Goal: Navigation & Orientation: Find specific page/section

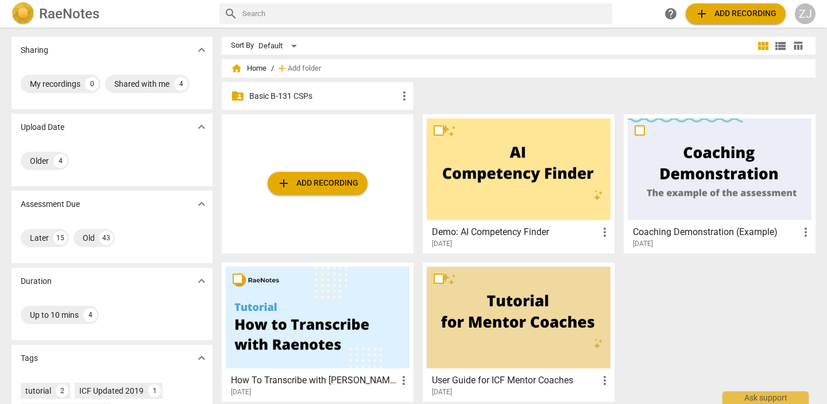
click at [332, 100] on p "Basic B-131 CSPs" at bounding box center [323, 96] width 148 height 12
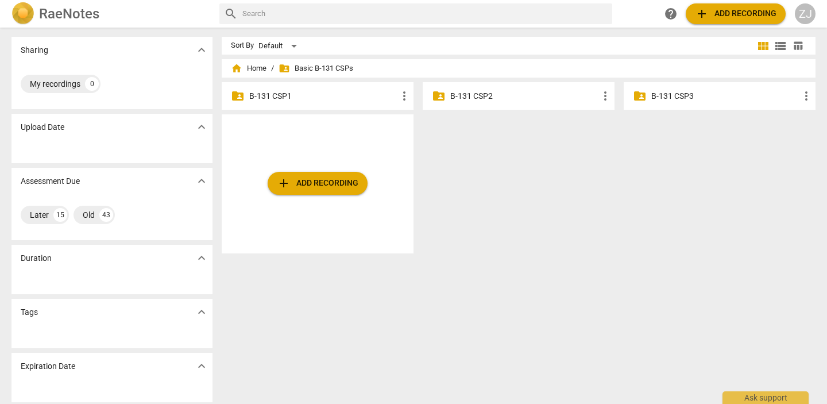
click at [673, 91] on p "B-131 CSP3" at bounding box center [725, 96] width 148 height 12
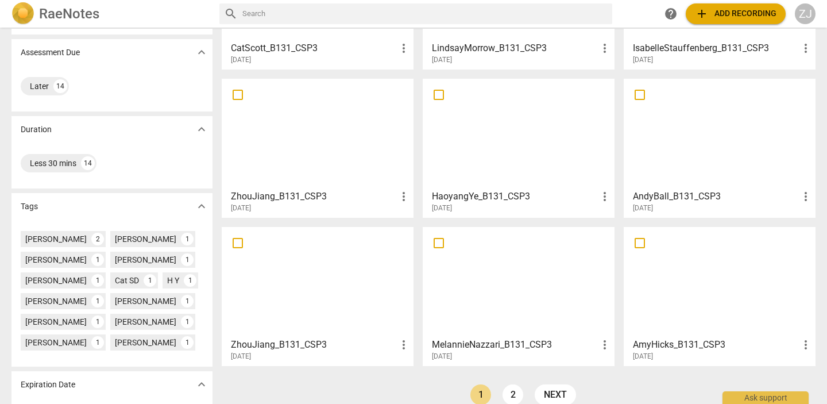
scroll to position [196, 0]
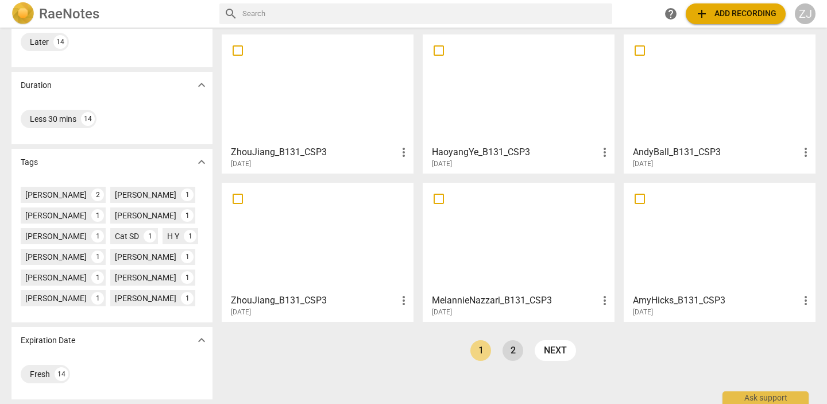
click at [507, 350] on link "2" at bounding box center [512, 350] width 21 height 21
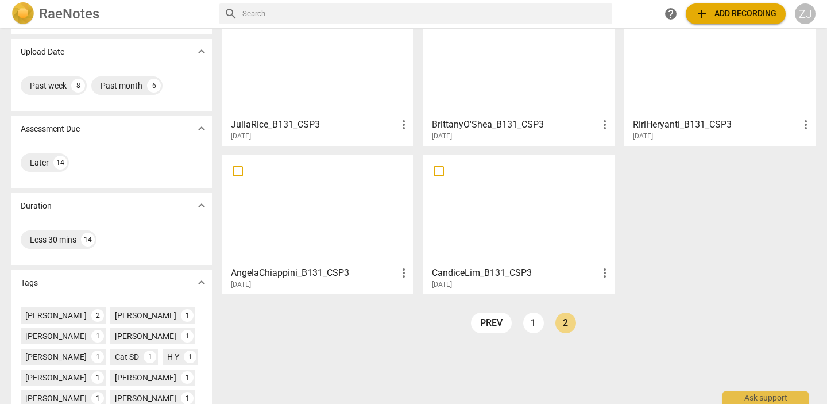
scroll to position [76, 0]
click at [533, 324] on link "1" at bounding box center [533, 321] width 21 height 21
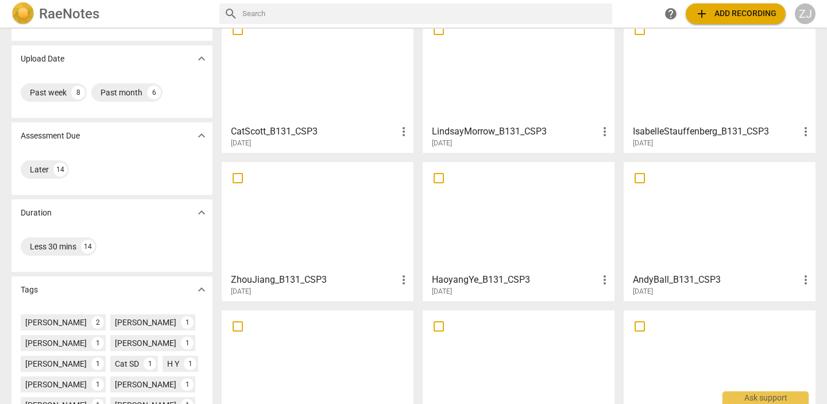
scroll to position [71, 0]
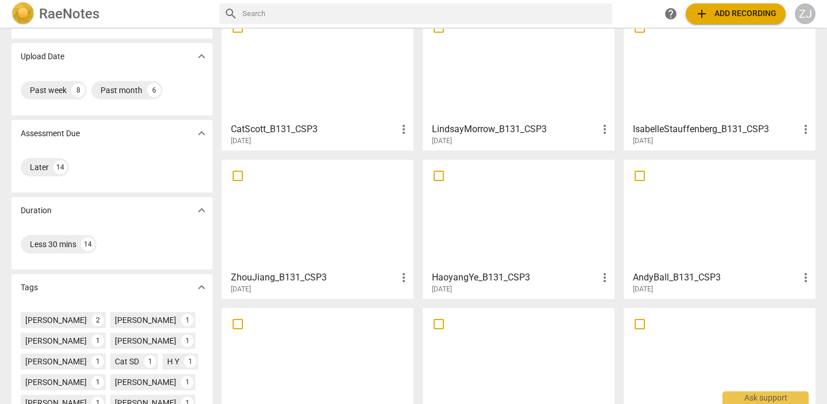
click at [365, 218] on div at bounding box center [318, 215] width 184 height 102
